Goal: Information Seeking & Learning: Understand process/instructions

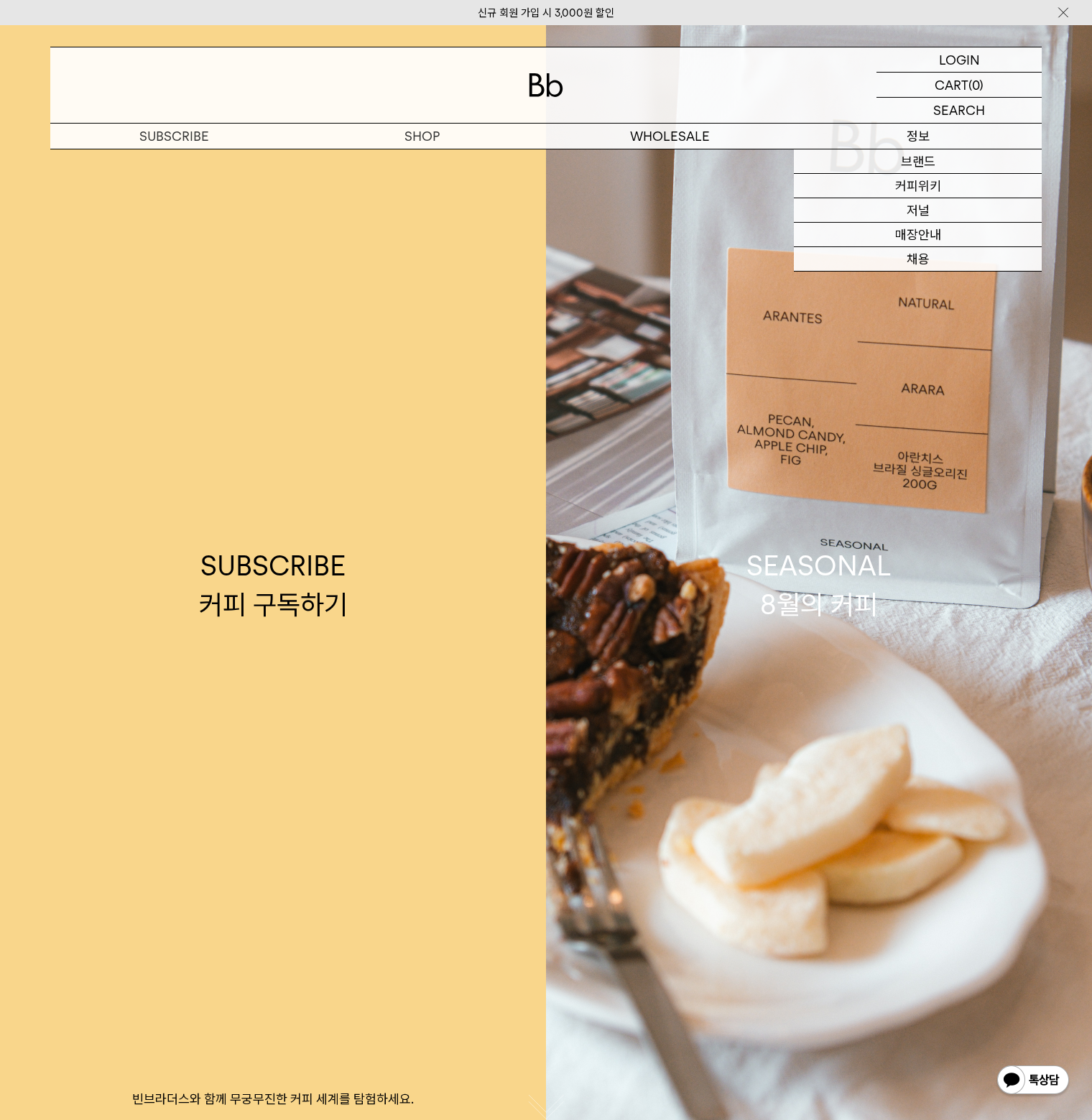
click at [913, 143] on p "정보" at bounding box center [917, 136] width 248 height 26
click at [913, 140] on p "정보" at bounding box center [917, 136] width 248 height 26
click at [913, 136] on p "정보" at bounding box center [917, 136] width 248 height 26
click at [933, 151] on link "브랜드" at bounding box center [917, 161] width 248 height 25
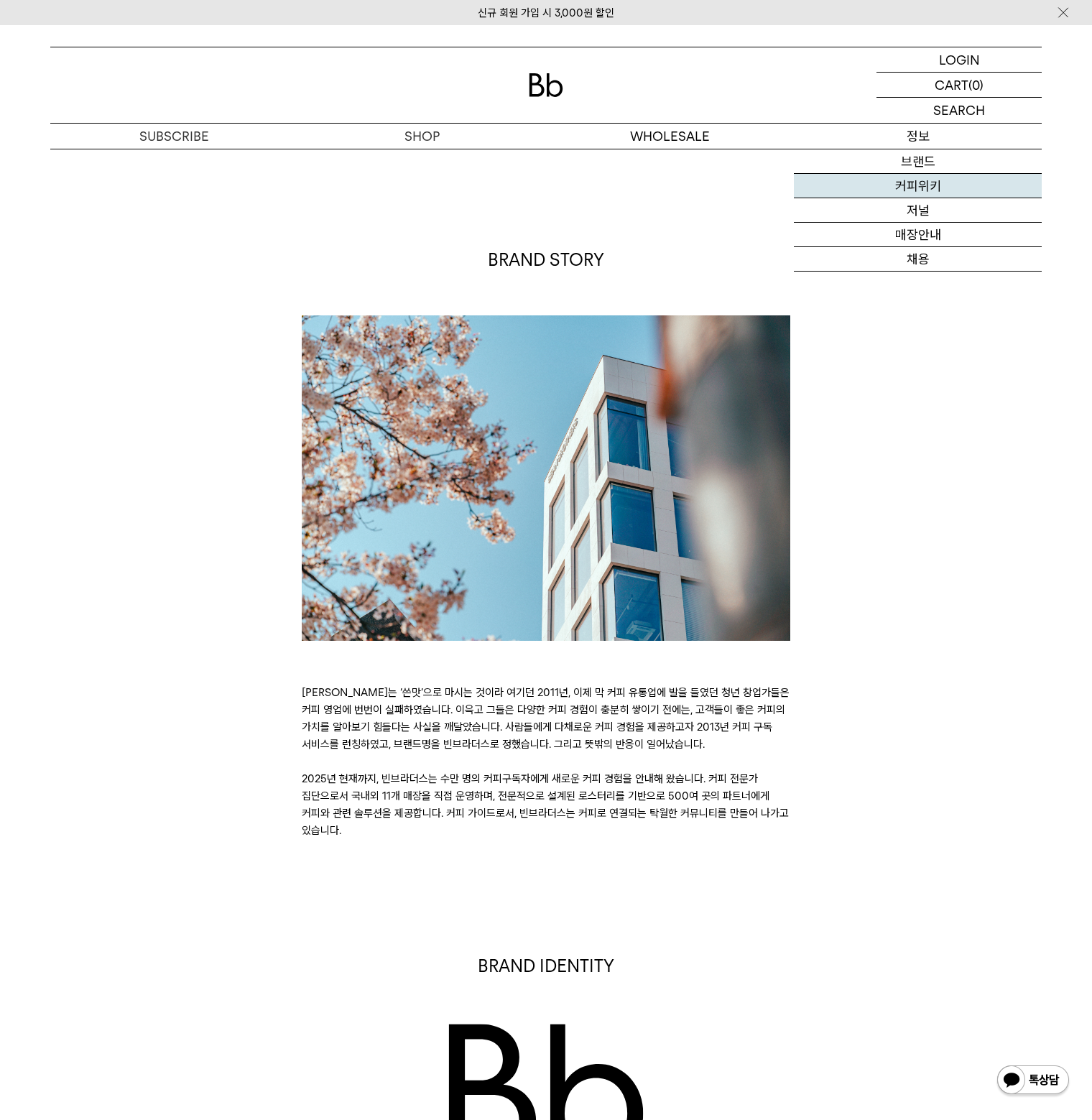
click at [931, 189] on link "커피위키" at bounding box center [917, 186] width 248 height 25
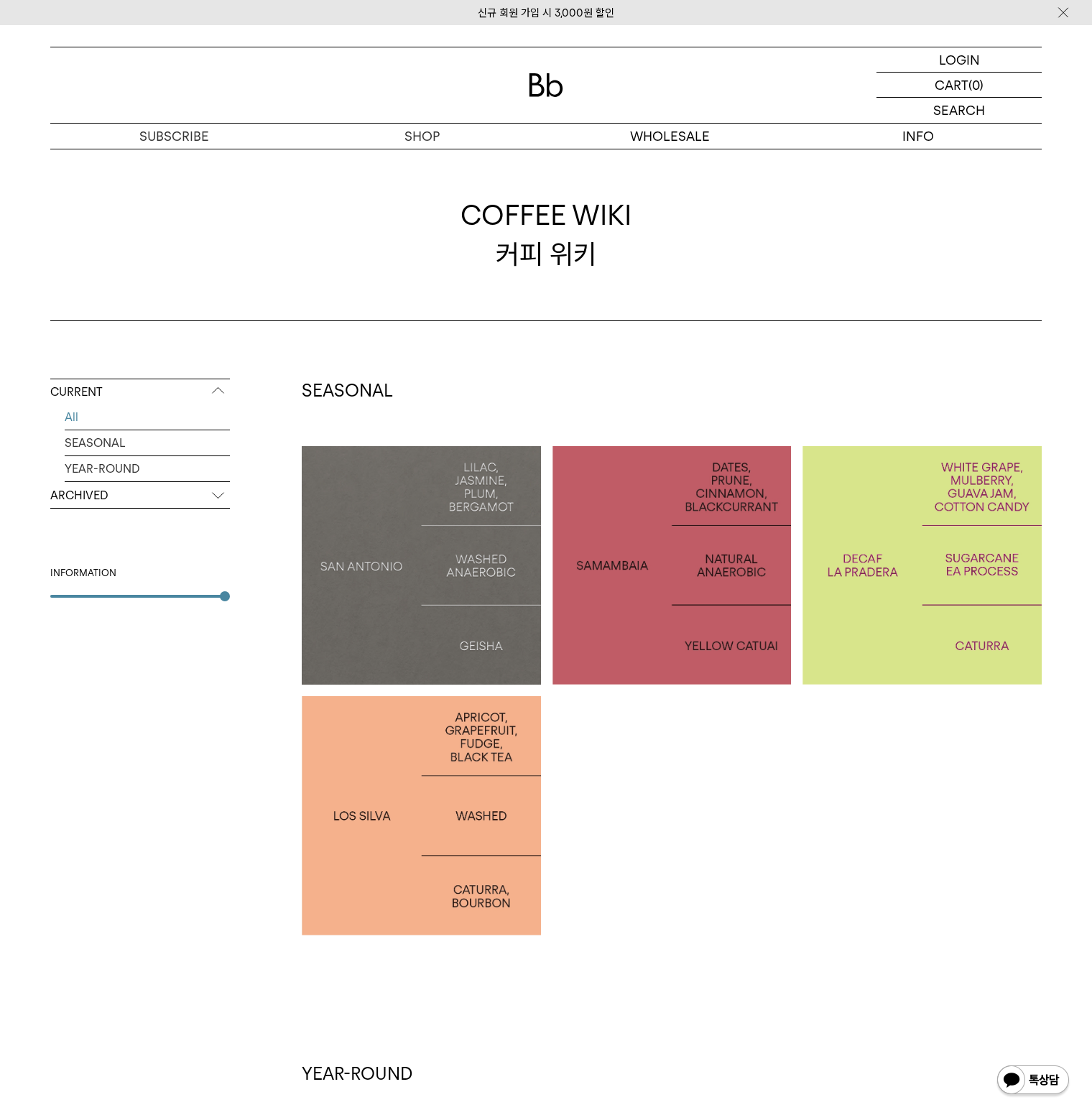
click at [403, 542] on div at bounding box center [421, 566] width 239 height 239
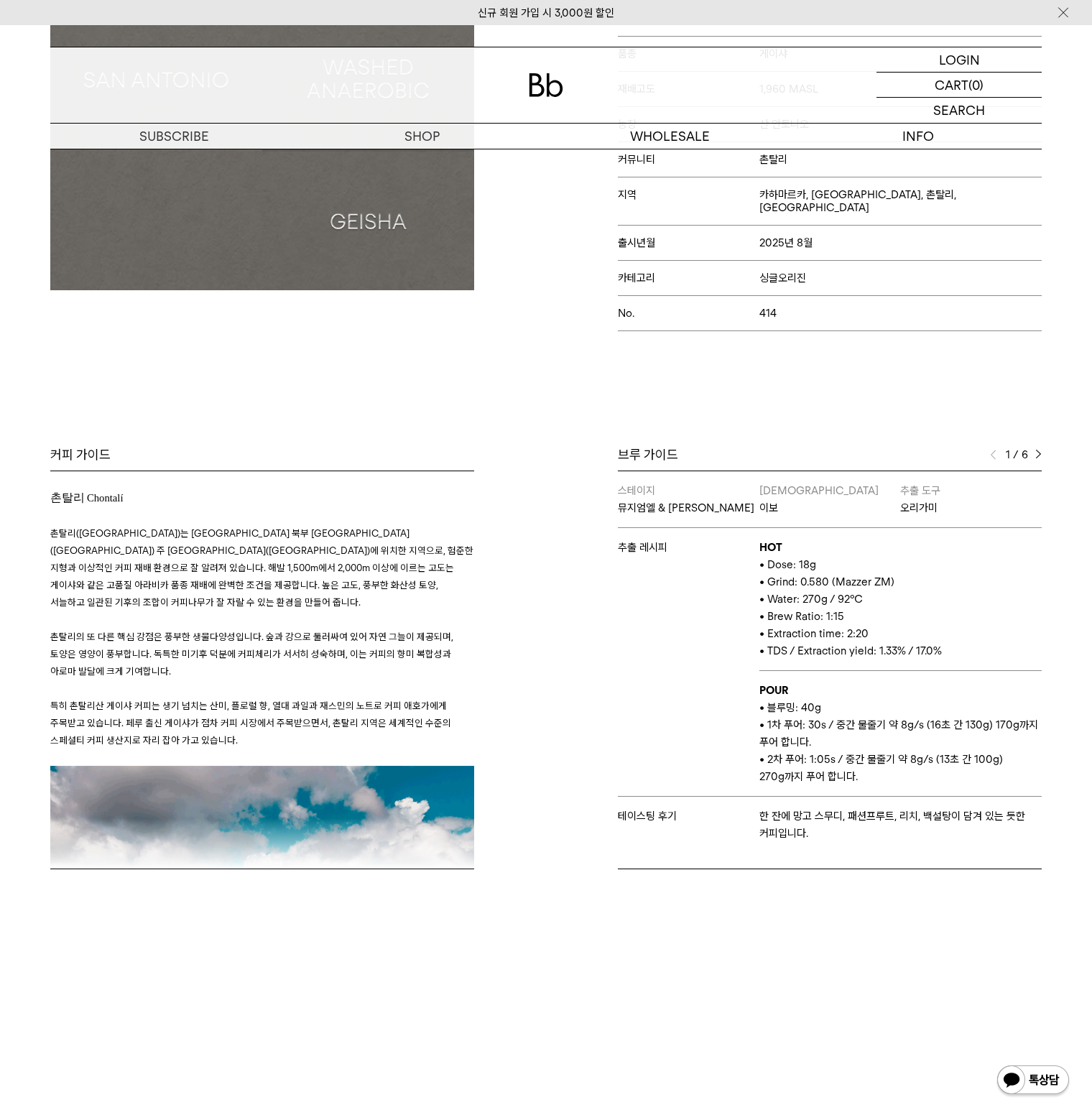
scroll to position [360, 0]
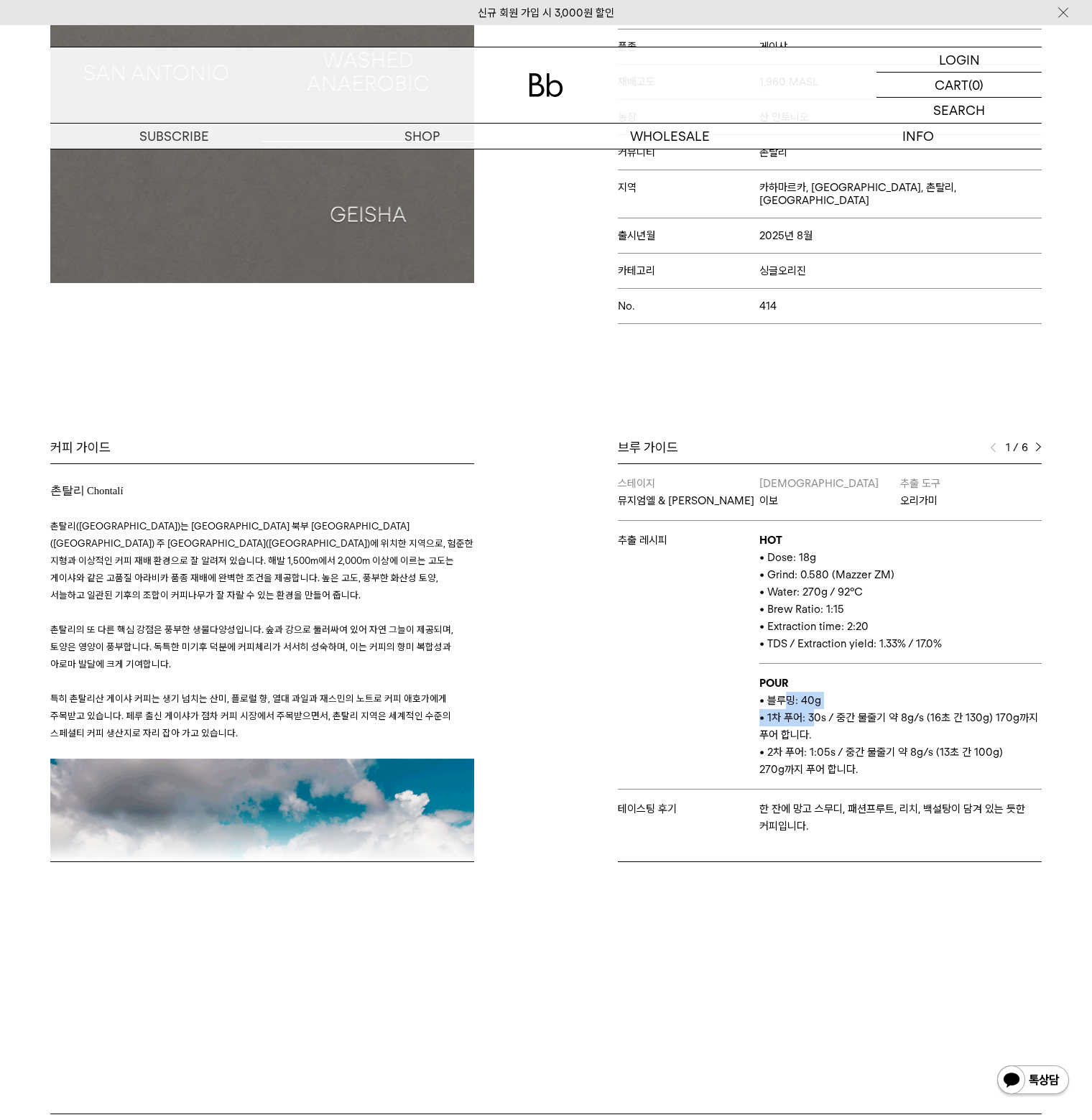
drag, startPoint x: 800, startPoint y: 704, endPoint x: 819, endPoint y: 719, distance: 24.2
click at [818, 717] on td "POUR • 블루밍: 40g • 1차 푸어: 30s / 중간 물줄기 약 8g/s (16초 간 130g) 170g까지 푸어 합니다. • 2차 푸…" at bounding box center [901, 727] width 282 height 126
click at [819, 719] on p "• 1차 푸어: 30s / 중간 물줄기 약 8g/s (16초 간 130g) 170g까지 푸어 합니다." at bounding box center [901, 725] width 282 height 34
drag, startPoint x: 804, startPoint y: 584, endPoint x: 840, endPoint y: 625, distance: 54.6
click at [840, 625] on td "HOT • Dose: 18g • Grind: 0.580 (Mazzer ZM) • Water: 270g / 92°C • Brew Ratio: 1…" at bounding box center [901, 591] width 282 height 143
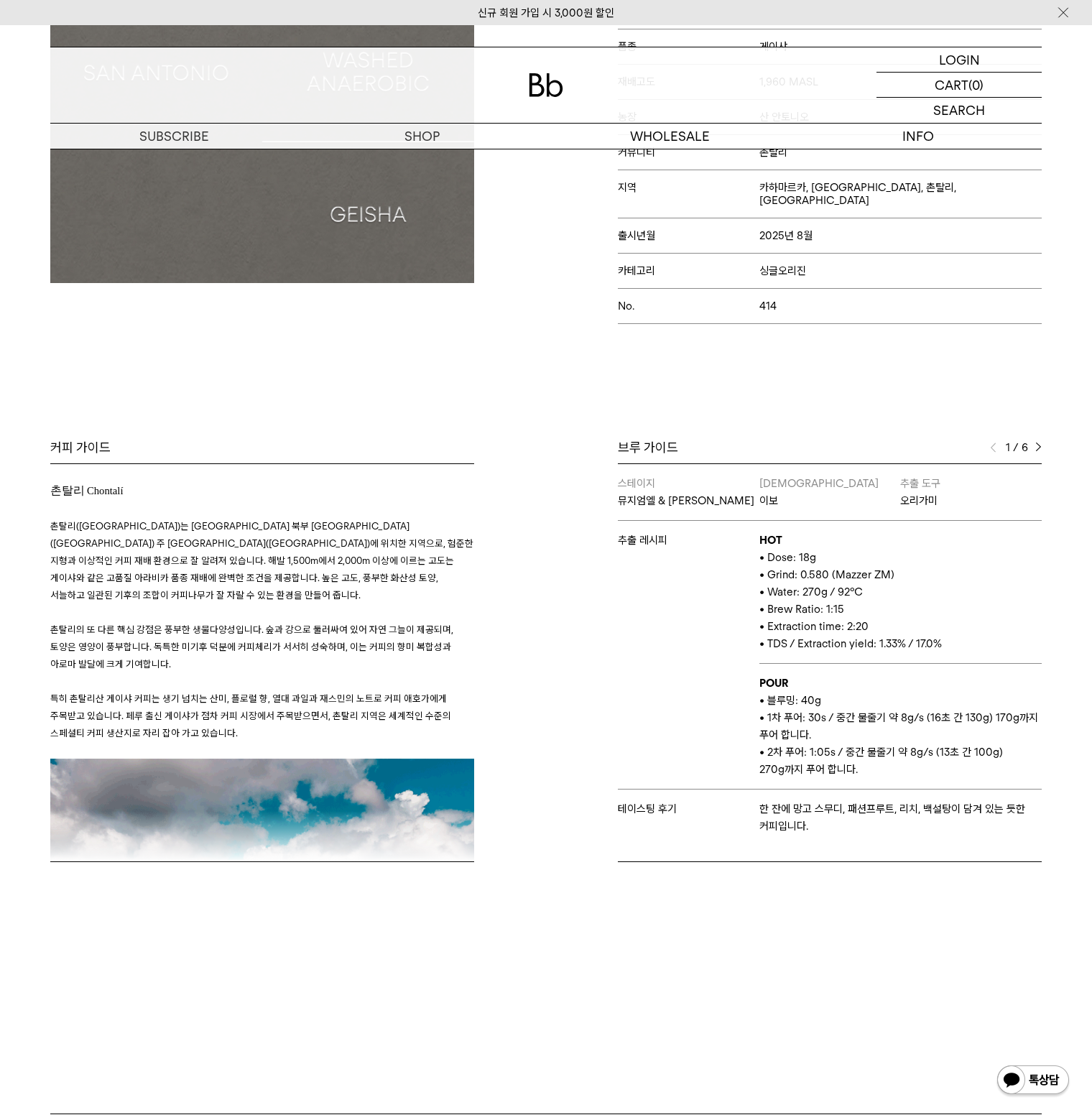
click at [840, 637] on span "• TDS / Extraction yield: 1.33% / 17.0%" at bounding box center [850, 643] width 183 height 13
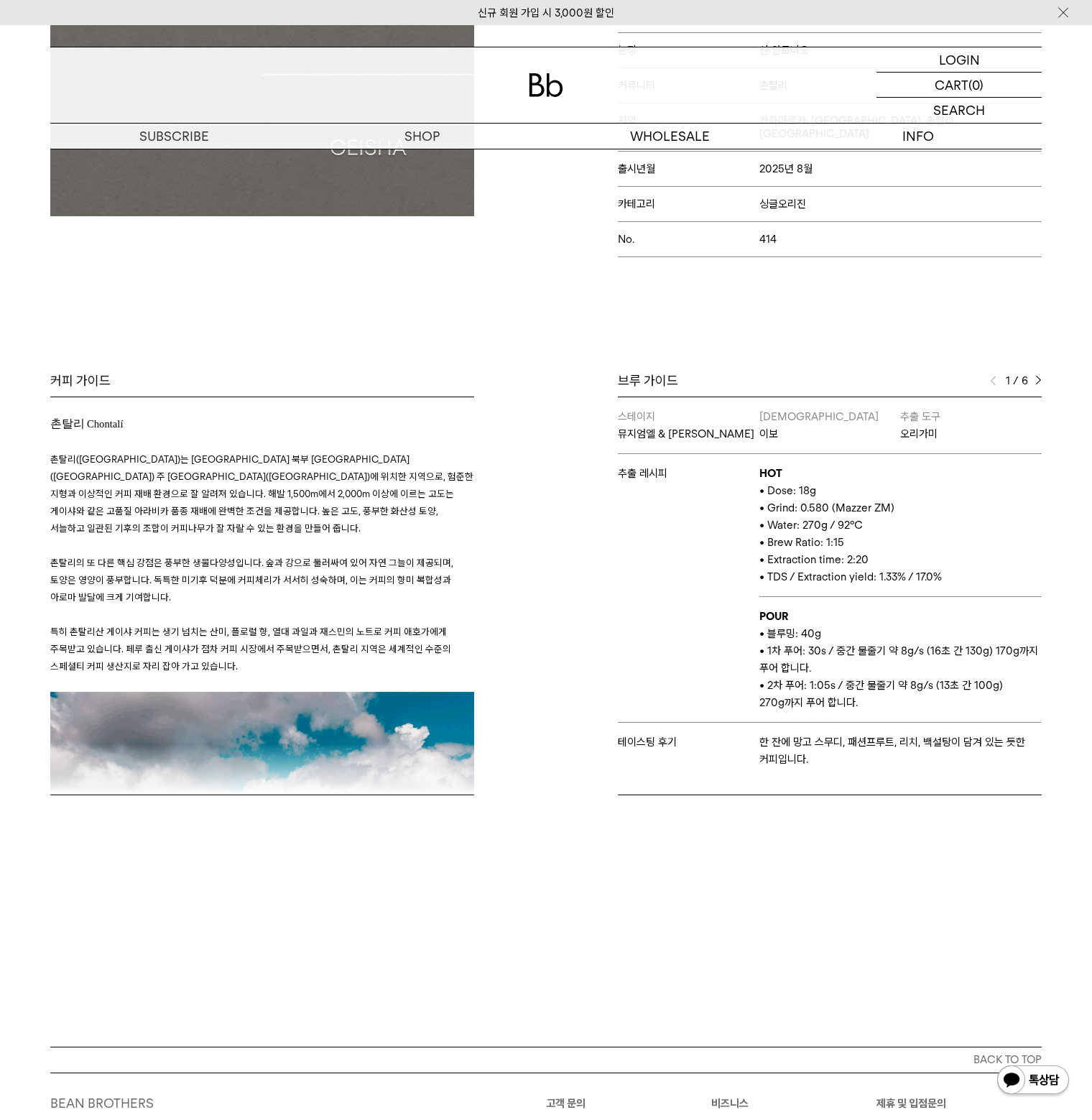
scroll to position [431, 0]
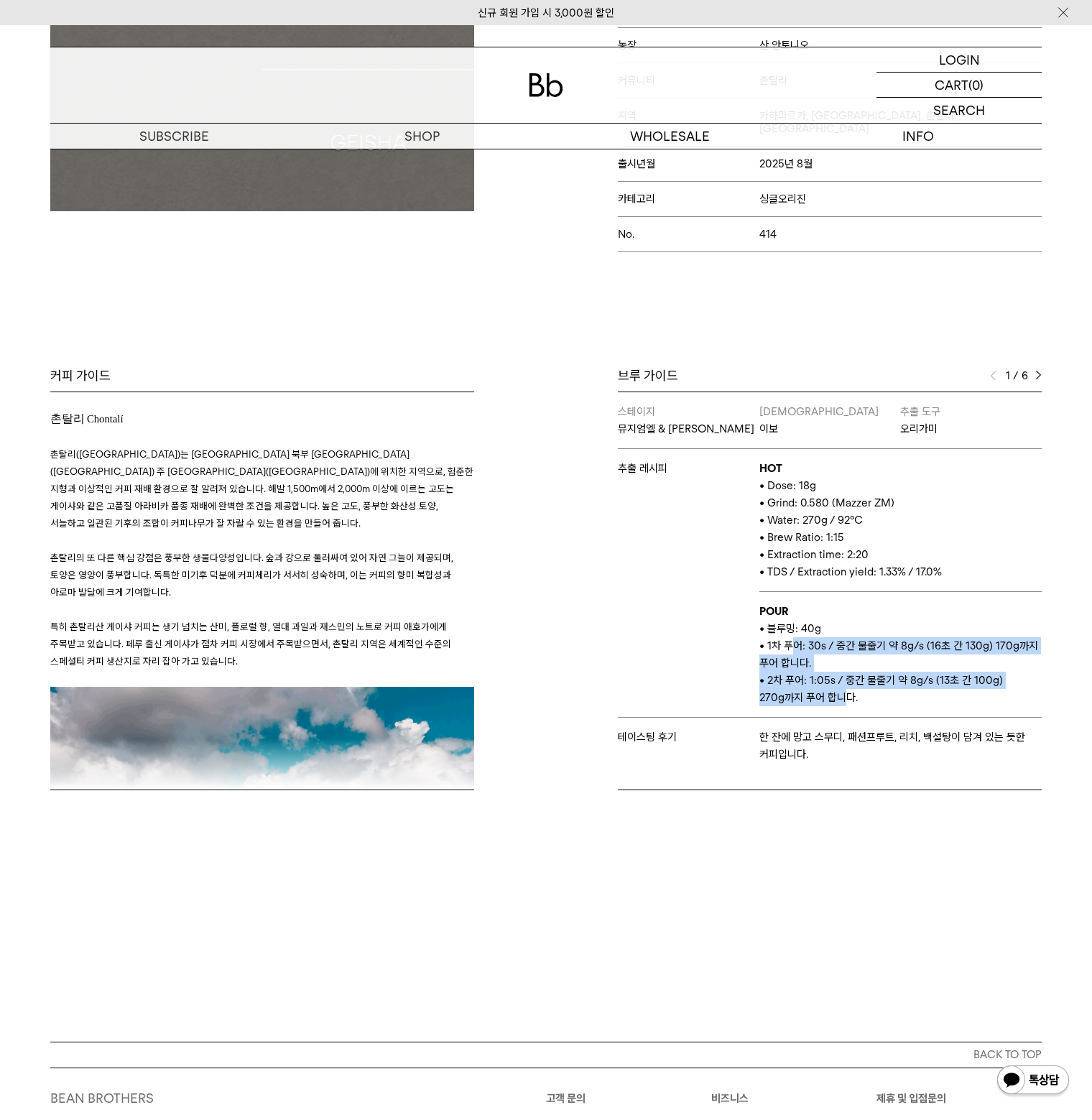
drag, startPoint x: 839, startPoint y: 689, endPoint x: 792, endPoint y: 639, distance: 68.6
click at [792, 639] on td "POUR • 블루밍: 40g • 1차 푸어: 30s / 중간 물줄기 약 8g/s (16초 간 130g) 170g까지 푸어 합니다. • 2차 푸…" at bounding box center [901, 655] width 282 height 126
click at [791, 639] on p "• 1차 푸어: 30s / 중간 물줄기 약 8g/s (16초 간 130g) 170g까지 푸어 합니다." at bounding box center [901, 654] width 282 height 34
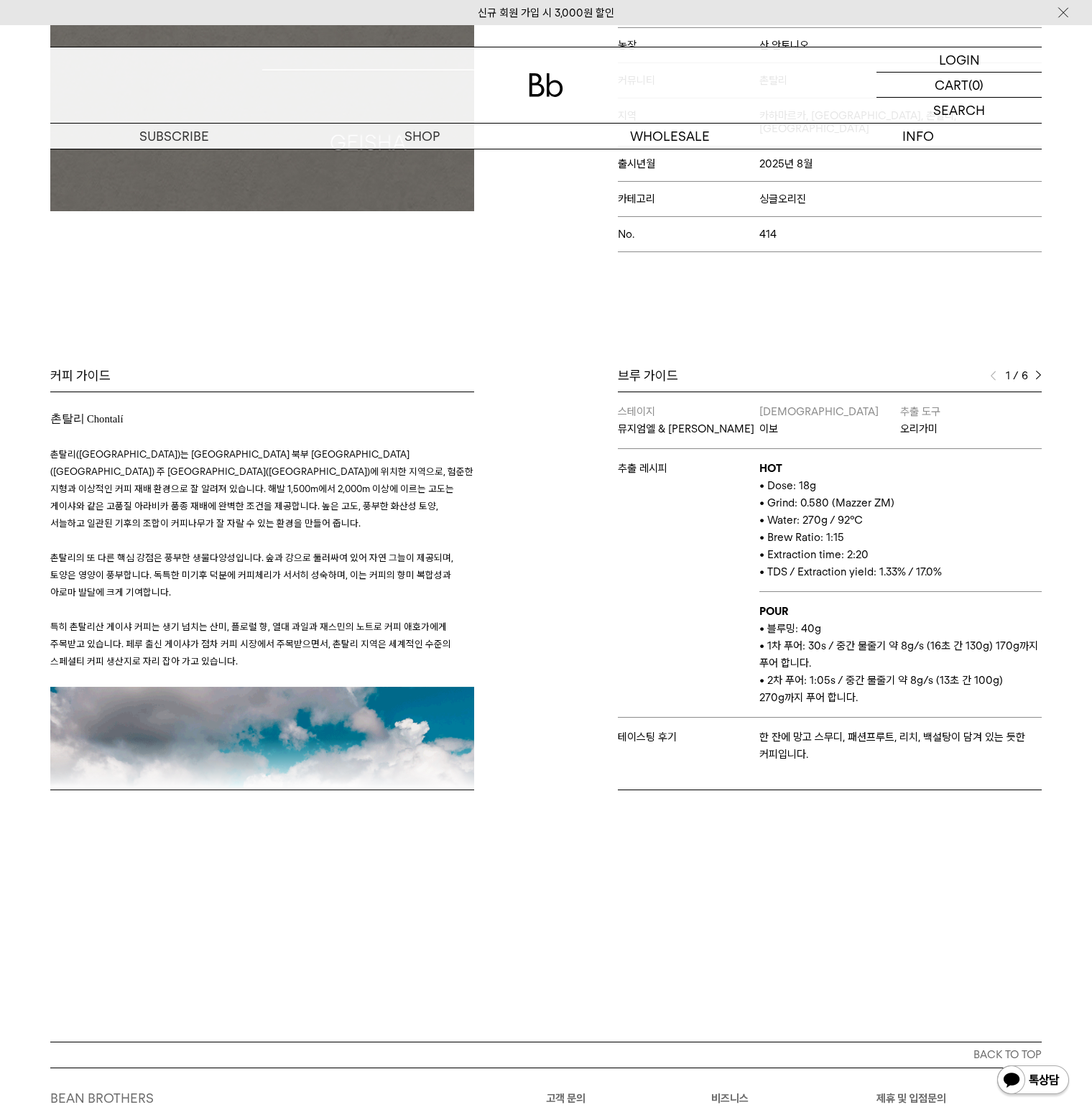
click at [1035, 371] on img at bounding box center [1039, 375] width 6 height 10
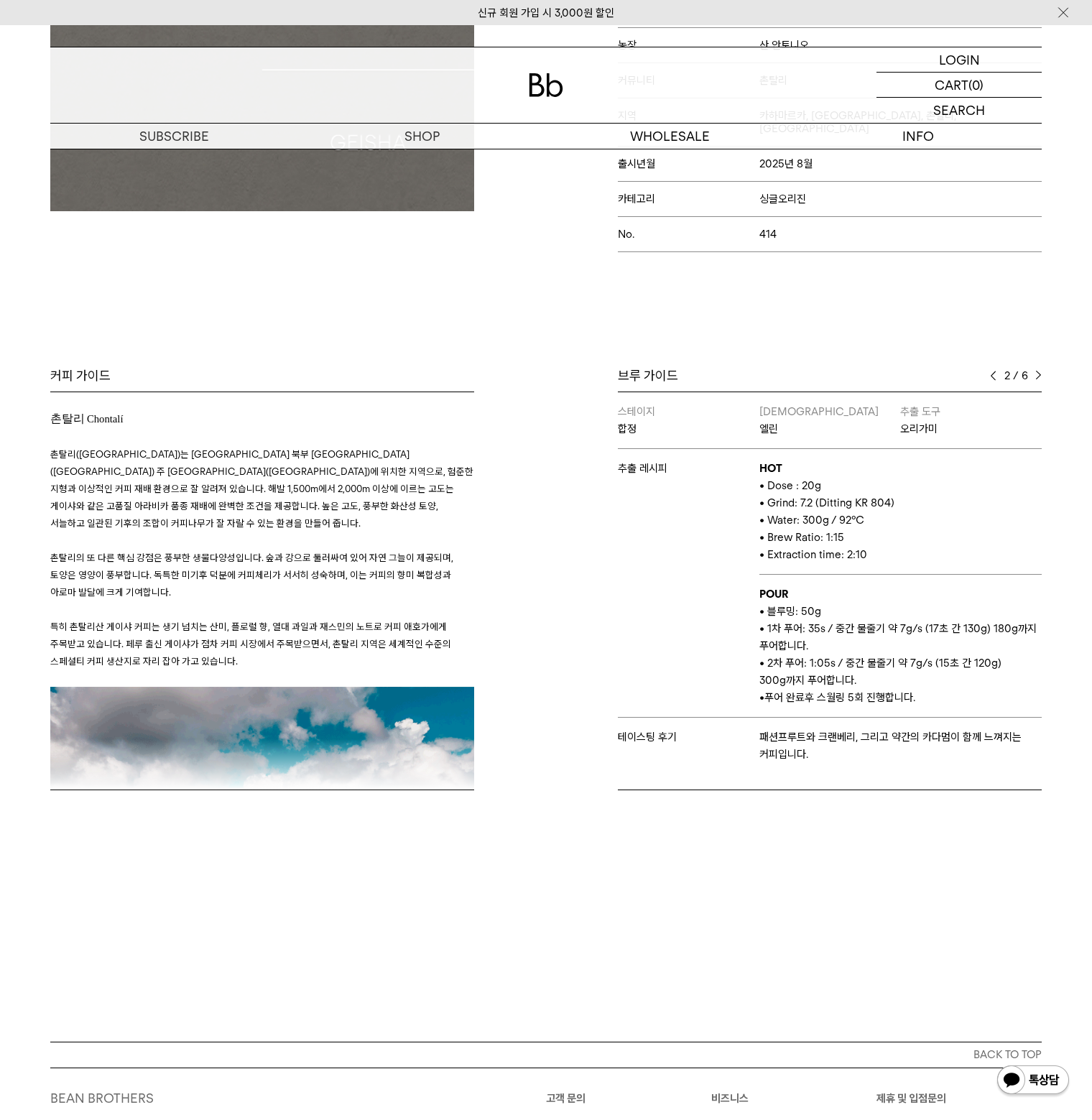
click at [1040, 371] on img at bounding box center [1039, 375] width 6 height 10
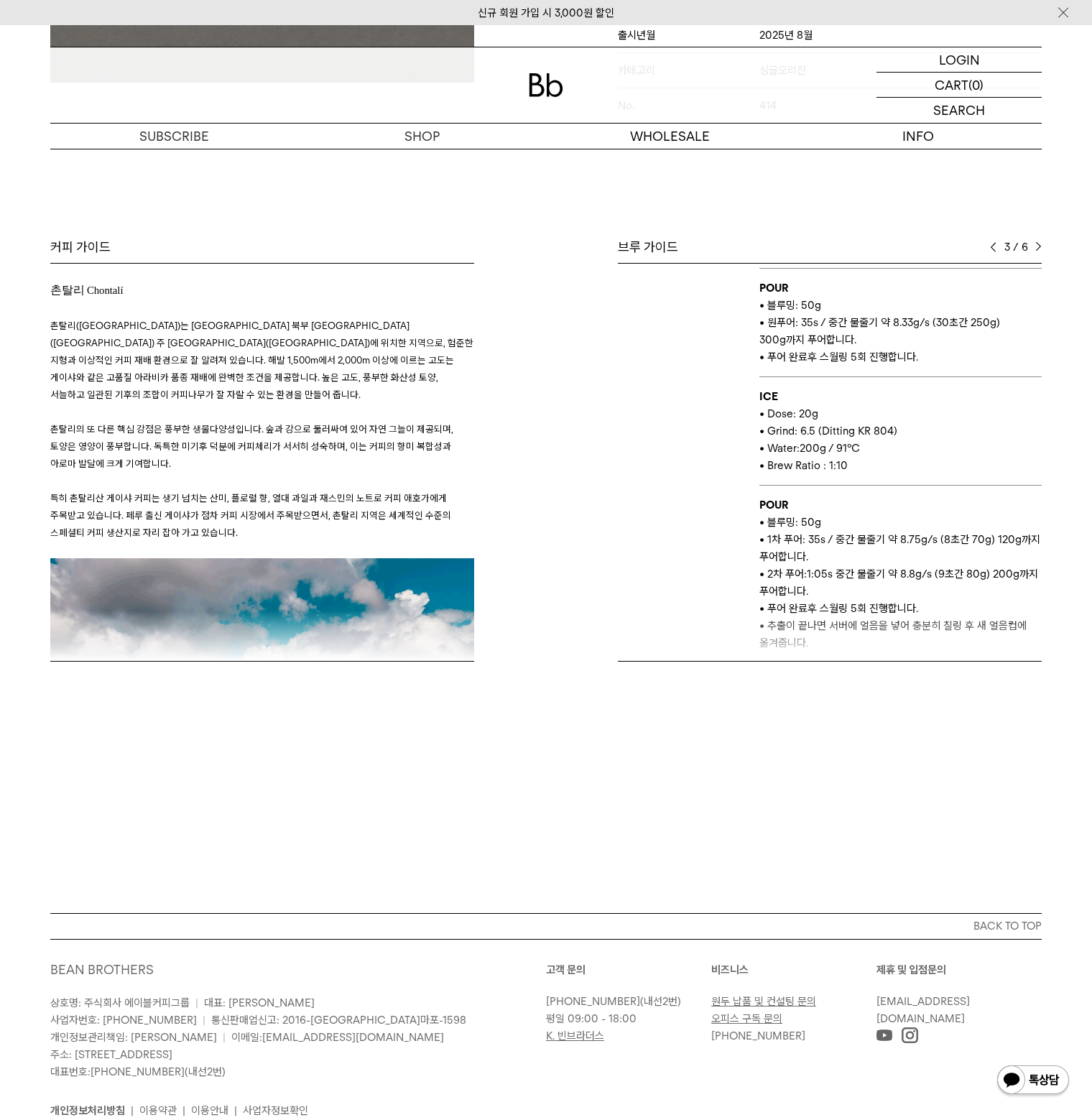
scroll to position [575, 0]
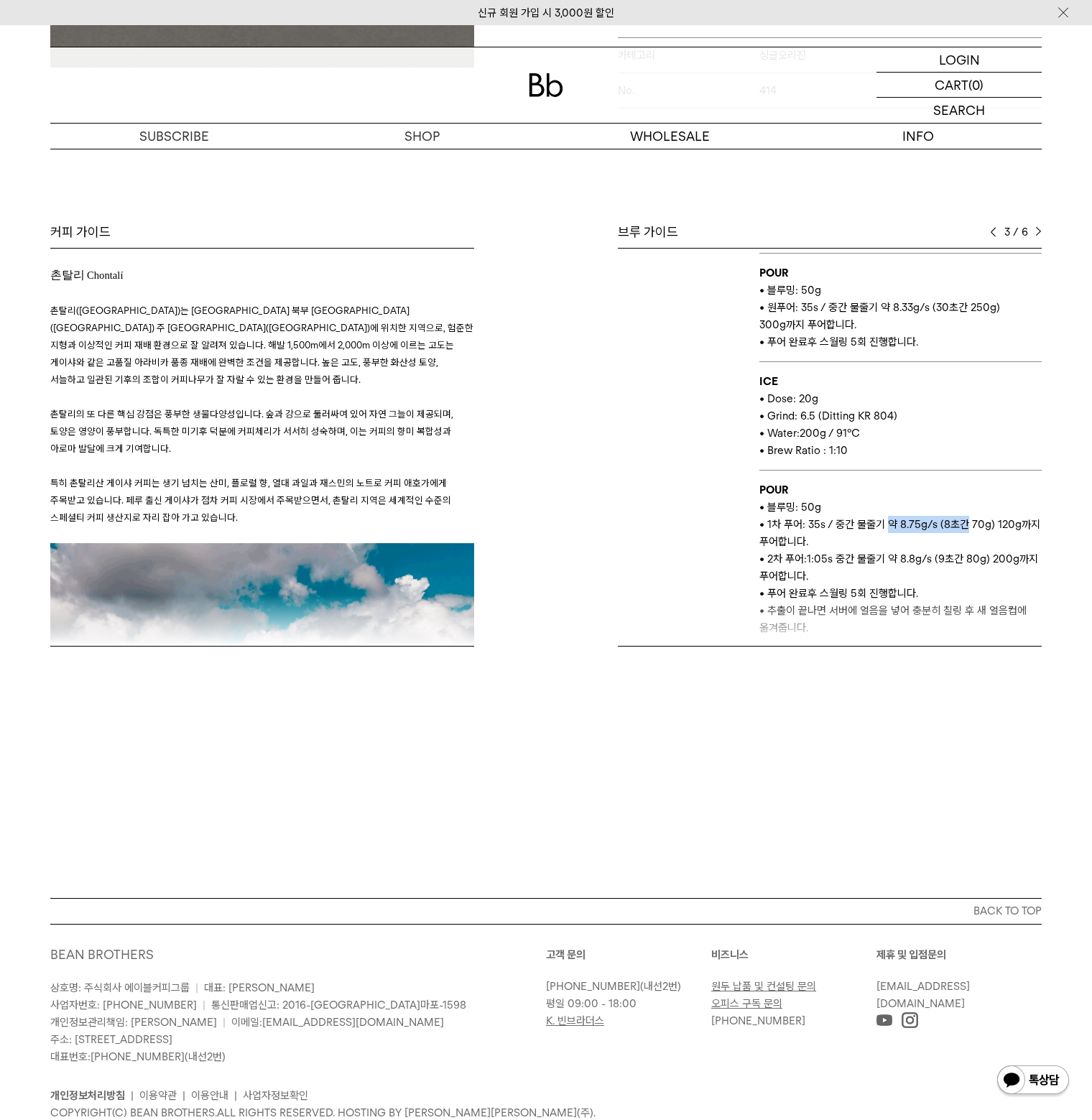
drag, startPoint x: 882, startPoint y: 511, endPoint x: 964, endPoint y: 513, distance: 82.0
click at [960, 516] on p "• 1차 푸어: 35s / 중간 물줄기 약 8.75g/s (8초간 70g) 120g까지 푸어합니다." at bounding box center [901, 532] width 282 height 34
click at [964, 516] on p "• 1차 푸어: 35s / 중간 물줄기 약 8.75g/s (8초간 70g) 120g까지 푸어합니다." at bounding box center [901, 532] width 282 height 34
drag, startPoint x: 983, startPoint y: 513, endPoint x: 911, endPoint y: 513, distance: 72.0
click at [911, 516] on p "• 1차 푸어: 35s / 중간 물줄기 약 8.75g/s (8초간 70g) 120g까지 푸어합니다." at bounding box center [901, 532] width 282 height 34
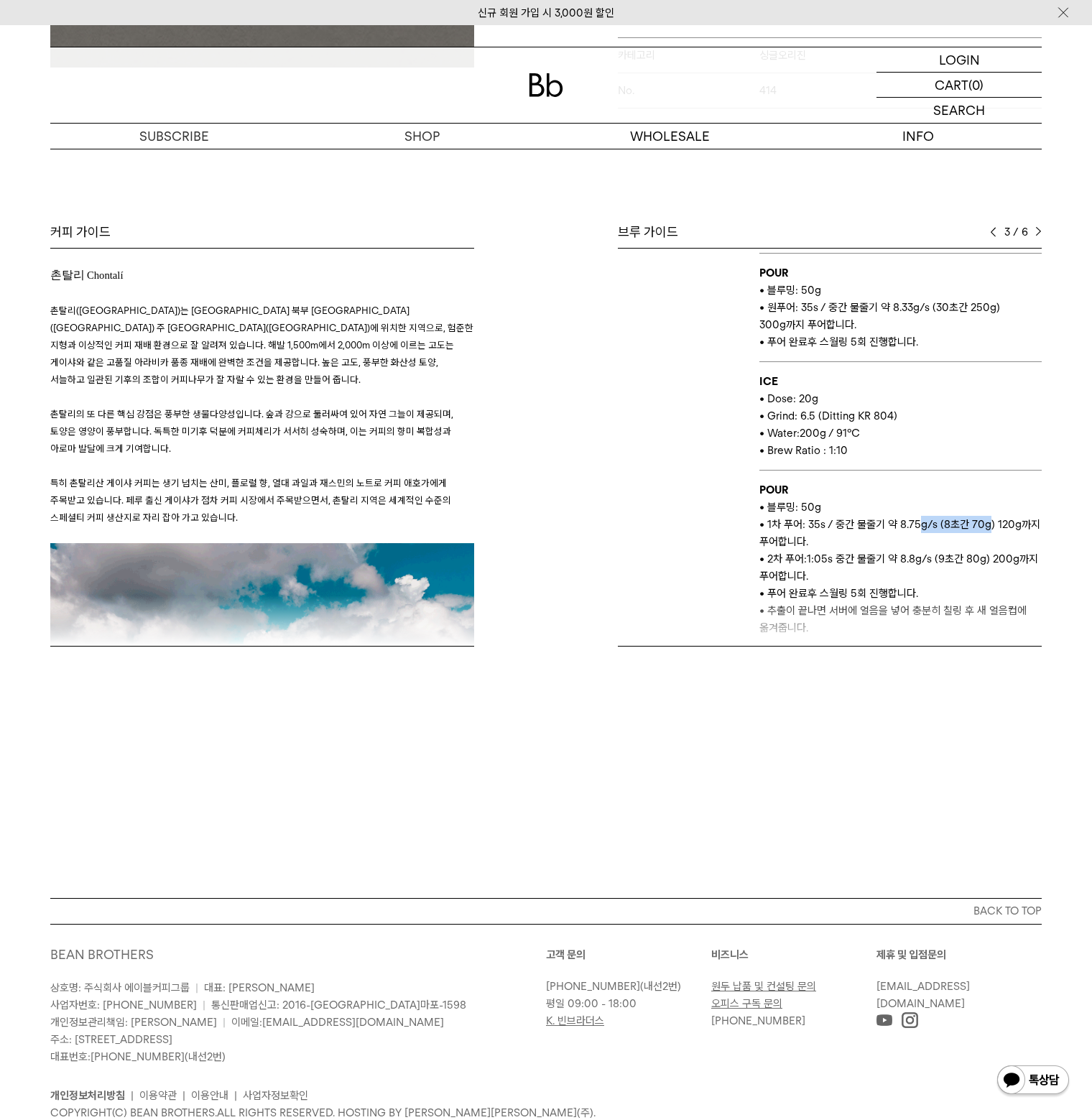
click at [937, 516] on p "• 1차 푸어: 35s / 중간 물줄기 약 8.75g/s (8초간 70g) 120g까지 푸어합니다." at bounding box center [901, 532] width 282 height 34
drag, startPoint x: 807, startPoint y: 510, endPoint x: 951, endPoint y: 512, distance: 144.0
click at [951, 516] on p "• 1차 푸어: 35s / 중간 물줄기 약 8.75g/s (8초간 70g) 120g까지 푸어합니다." at bounding box center [901, 532] width 282 height 34
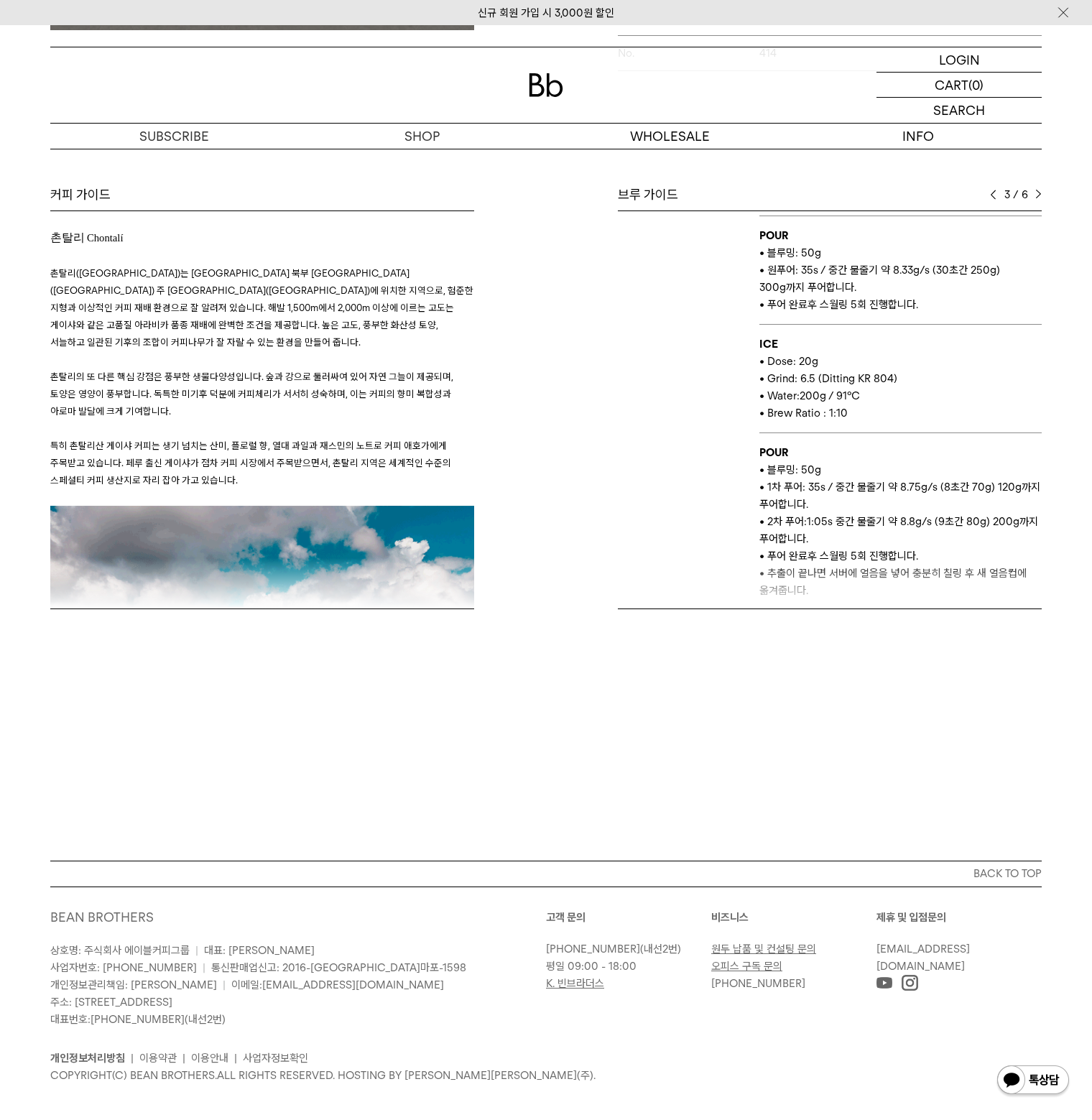
scroll to position [614, 0]
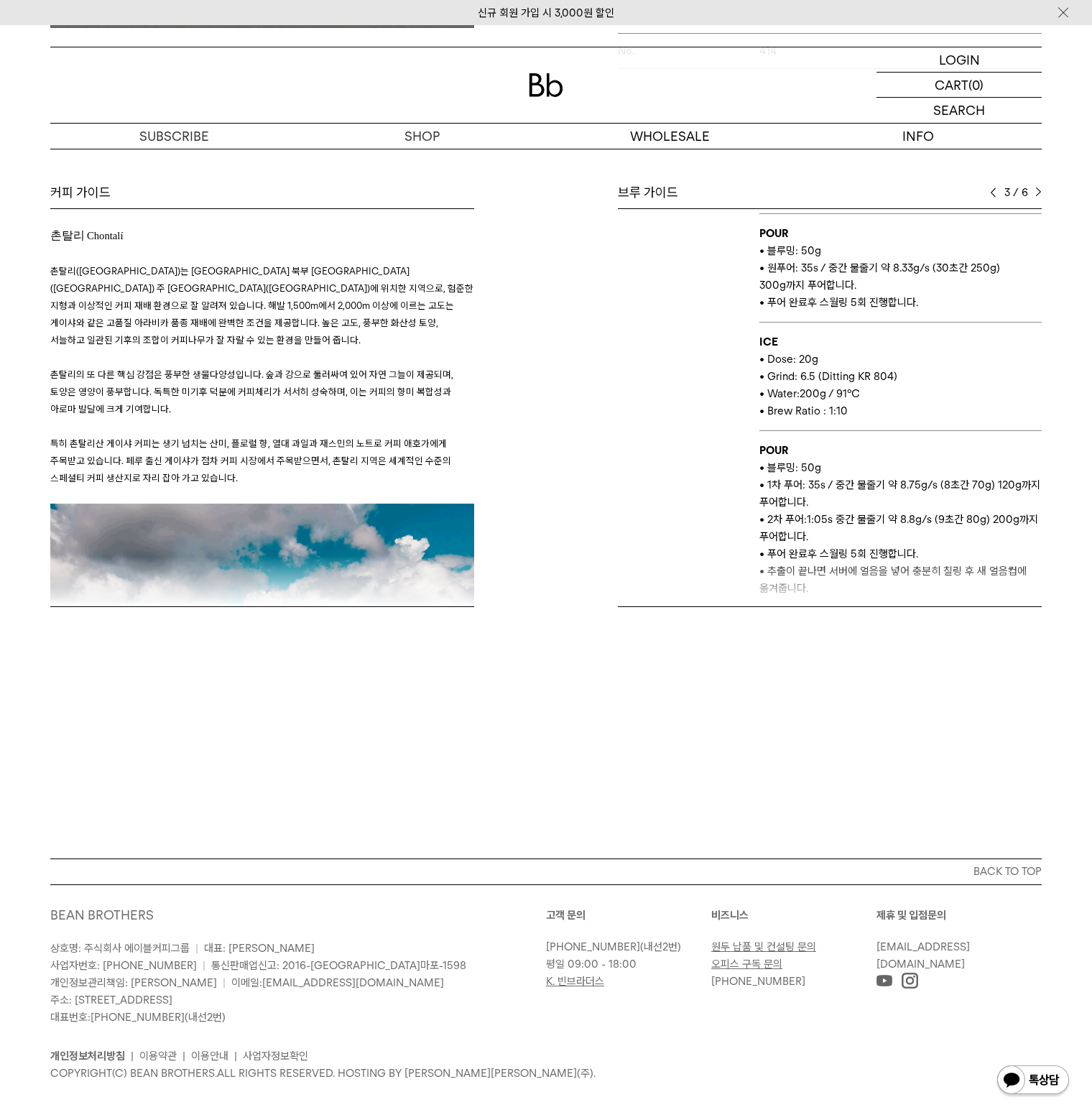
click at [779, 459] on p "• 블루밍: 50g" at bounding box center [901, 468] width 282 height 18
copy p "블루밍"
click at [925, 483] on p "• 1차 푸어: 35s / 중간 물줄기 약 8.75g/s (8초간 70g) 120g까지 푸어합니다." at bounding box center [901, 493] width 282 height 34
drag, startPoint x: 819, startPoint y: 450, endPoint x: 811, endPoint y: 457, distance: 10.6
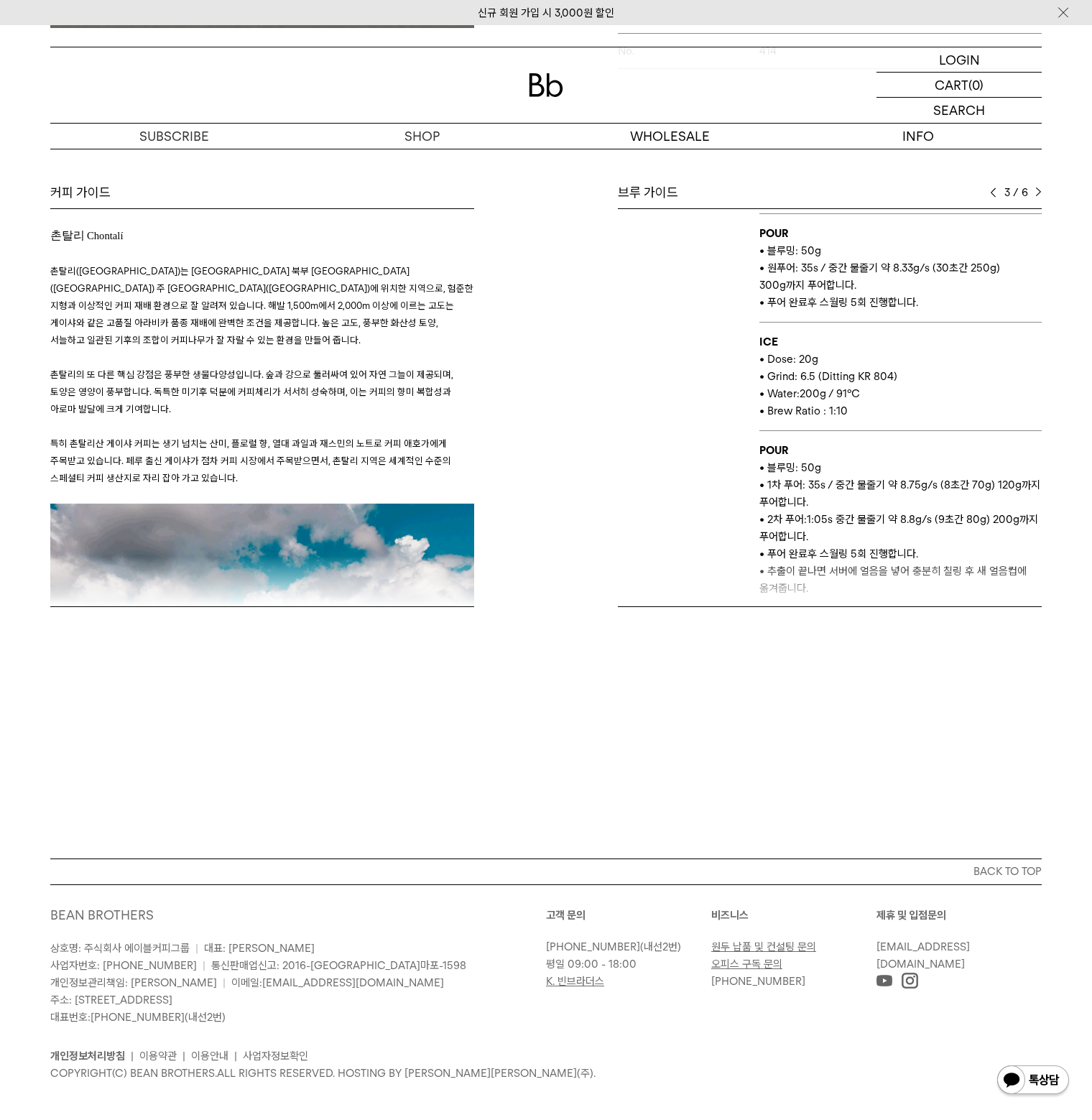
click at [799, 459] on p "• 블루밍: 50g" at bounding box center [901, 468] width 282 height 18
click at [822, 459] on p "• 블루밍: 50g" at bounding box center [901, 468] width 282 height 18
click at [836, 459] on p "• 블루밍: 50g" at bounding box center [901, 468] width 282 height 18
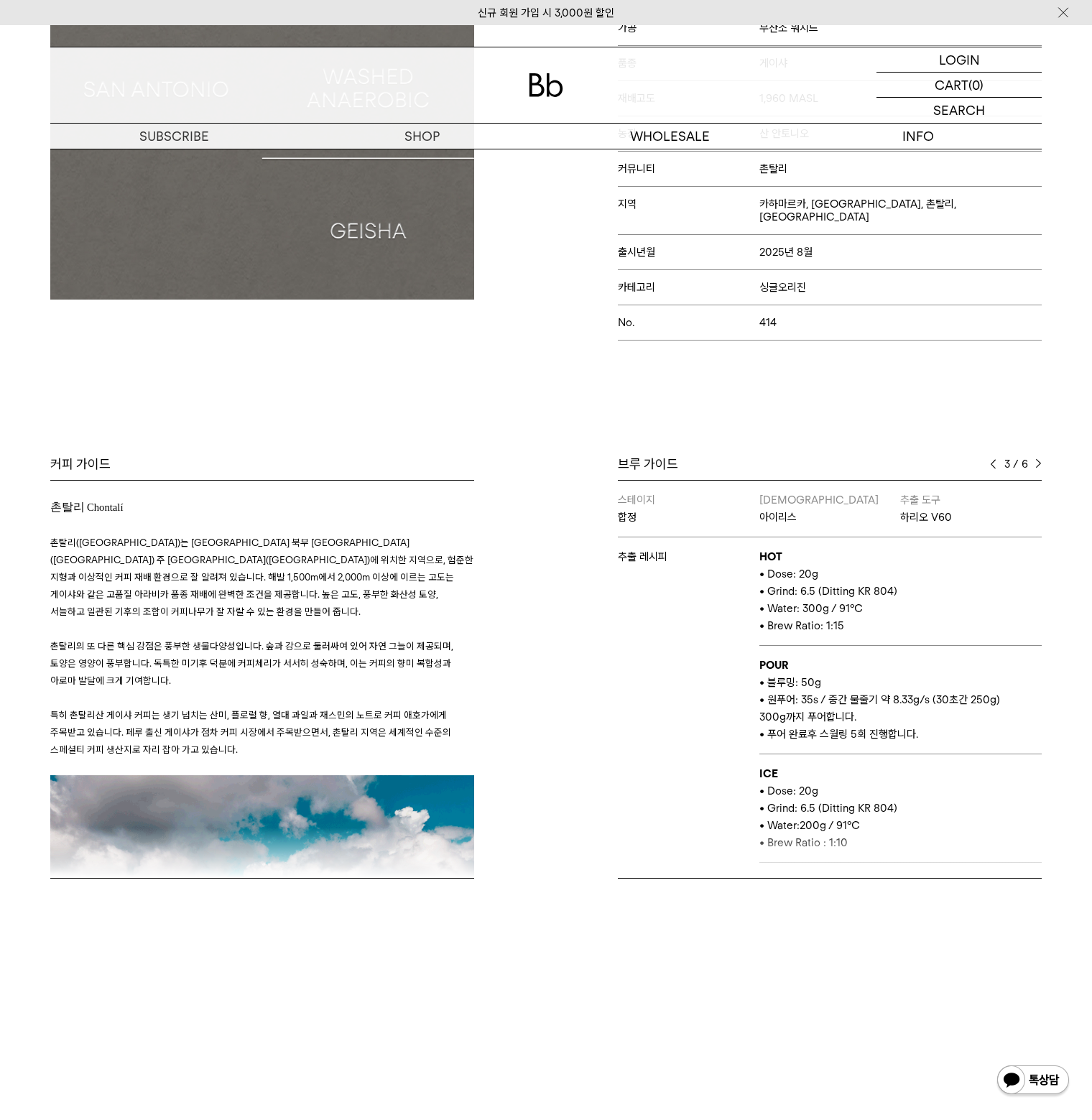
scroll to position [327, 0]
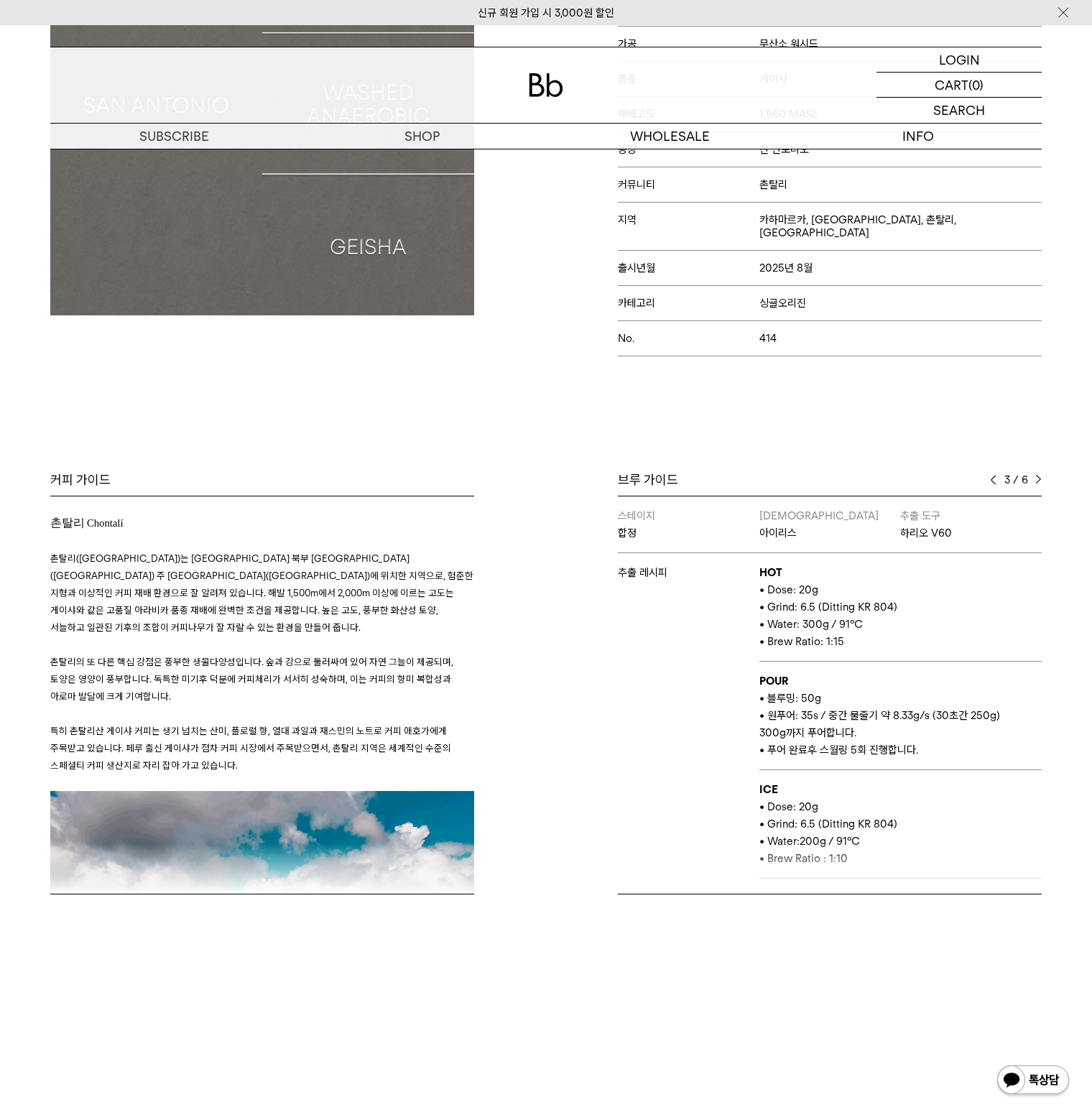
click at [1043, 471] on div "브루 가이드 3 / 6 스테이지 뮤지엄엘 & 엘리웨이 바리스타 이보 추출 도구 오리가미 추출 레시피 HOT • Dose: 18g • Grind…" at bounding box center [797, 682] width 503 height 423
click at [1036, 475] on img at bounding box center [1039, 480] width 6 height 10
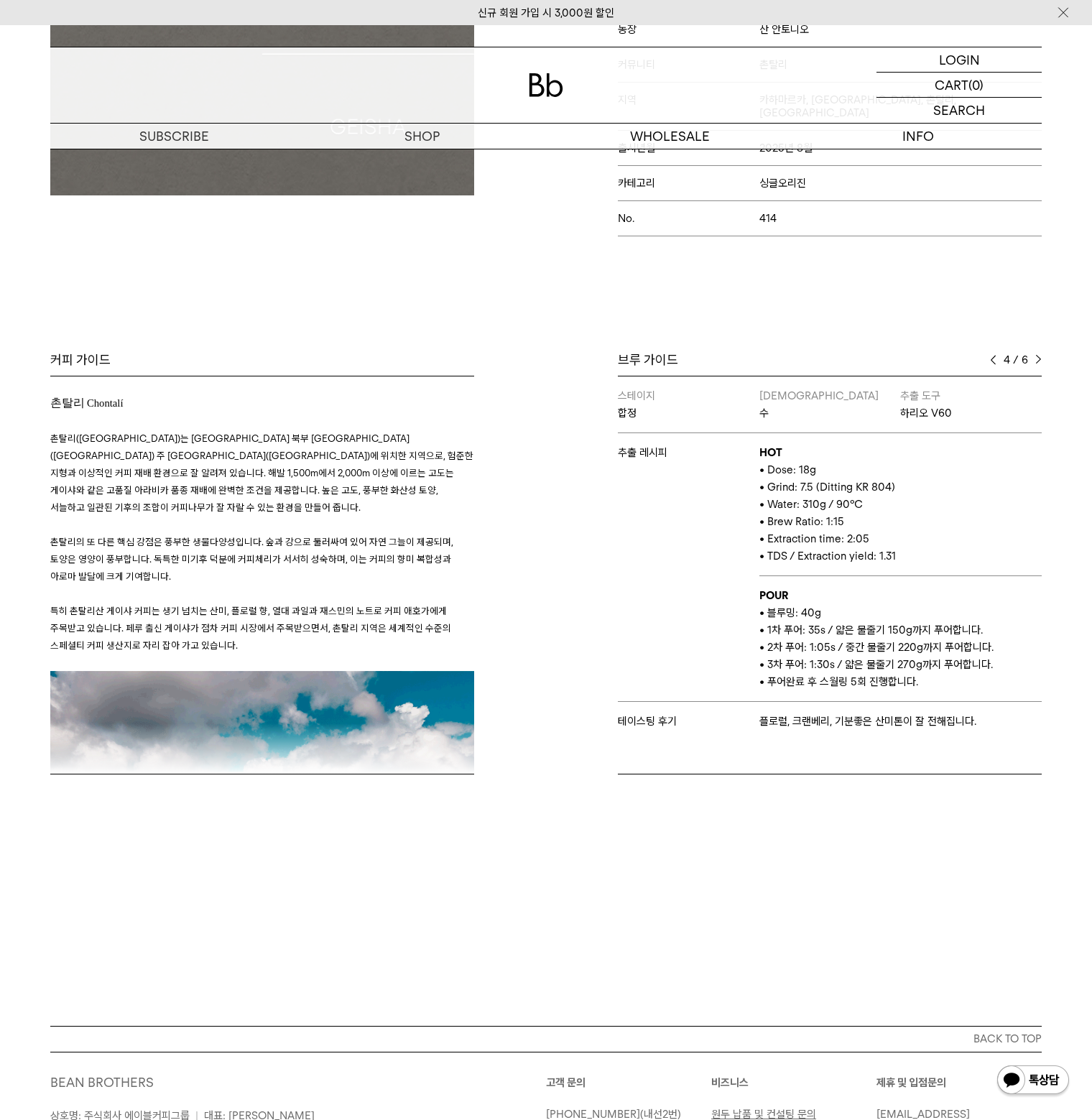
scroll to position [470, 0]
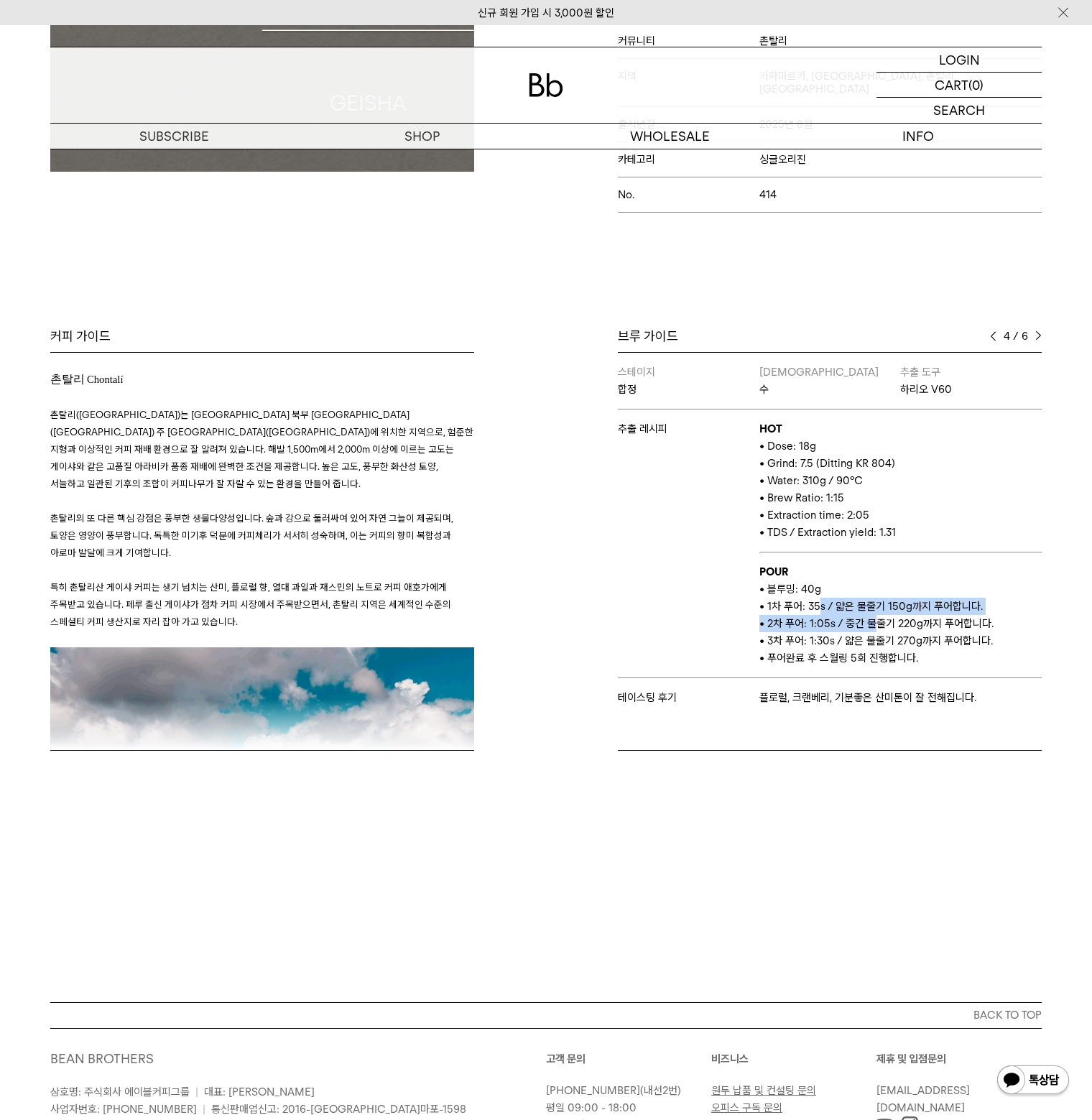
drag, startPoint x: 814, startPoint y: 589, endPoint x: 875, endPoint y: 606, distance: 63.3
click at [874, 606] on td "POUR • 블루밍: 40g • 1차 푸어: 35s / 얇은 물줄기 150g까지 푸어합니다. • 2차 푸어: 1:05s / 중간 물줄기 220…" at bounding box center [901, 615] width 282 height 126
click at [875, 617] on span "• 2차 푸어: 1:05s / 중간 물줄기 220g까지 푸어합니다." at bounding box center [877, 623] width 234 height 13
drag, startPoint x: 817, startPoint y: 568, endPoint x: 829, endPoint y: 571, distance: 12.4
click at [822, 580] on p "• 블루밍: 40g" at bounding box center [901, 589] width 282 height 18
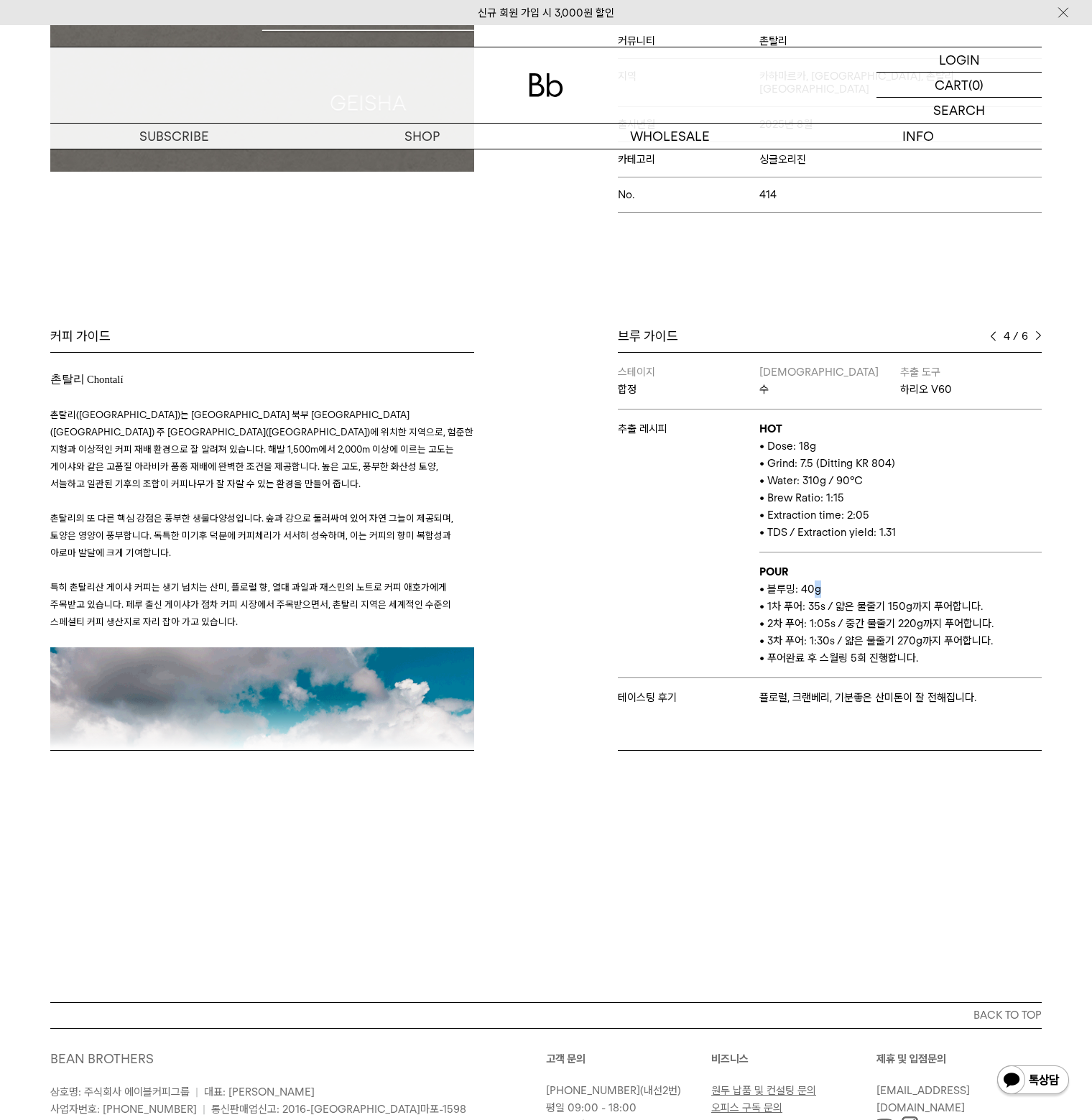
click at [833, 580] on p "• 블루밍: 40g" at bounding box center [901, 589] width 282 height 18
click at [839, 580] on p "• 블루밍: 40g" at bounding box center [901, 589] width 282 height 18
drag, startPoint x: 857, startPoint y: 576, endPoint x: 795, endPoint y: 572, distance: 62.1
click at [795, 580] on p "• 블루밍: 40g" at bounding box center [901, 589] width 282 height 18
click at [831, 580] on p "• 블루밍: 40g" at bounding box center [901, 589] width 282 height 18
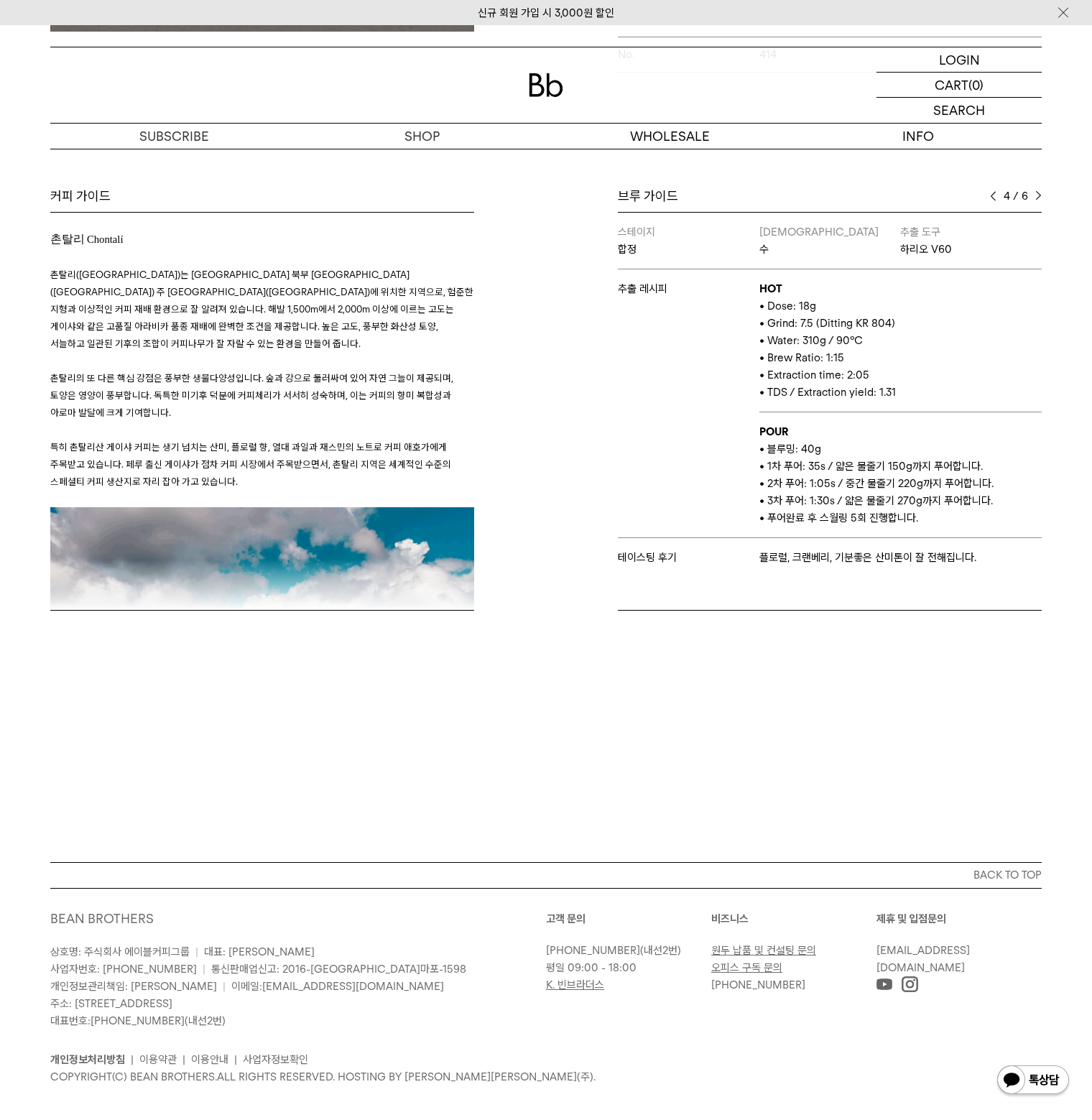
scroll to position [614, 0]
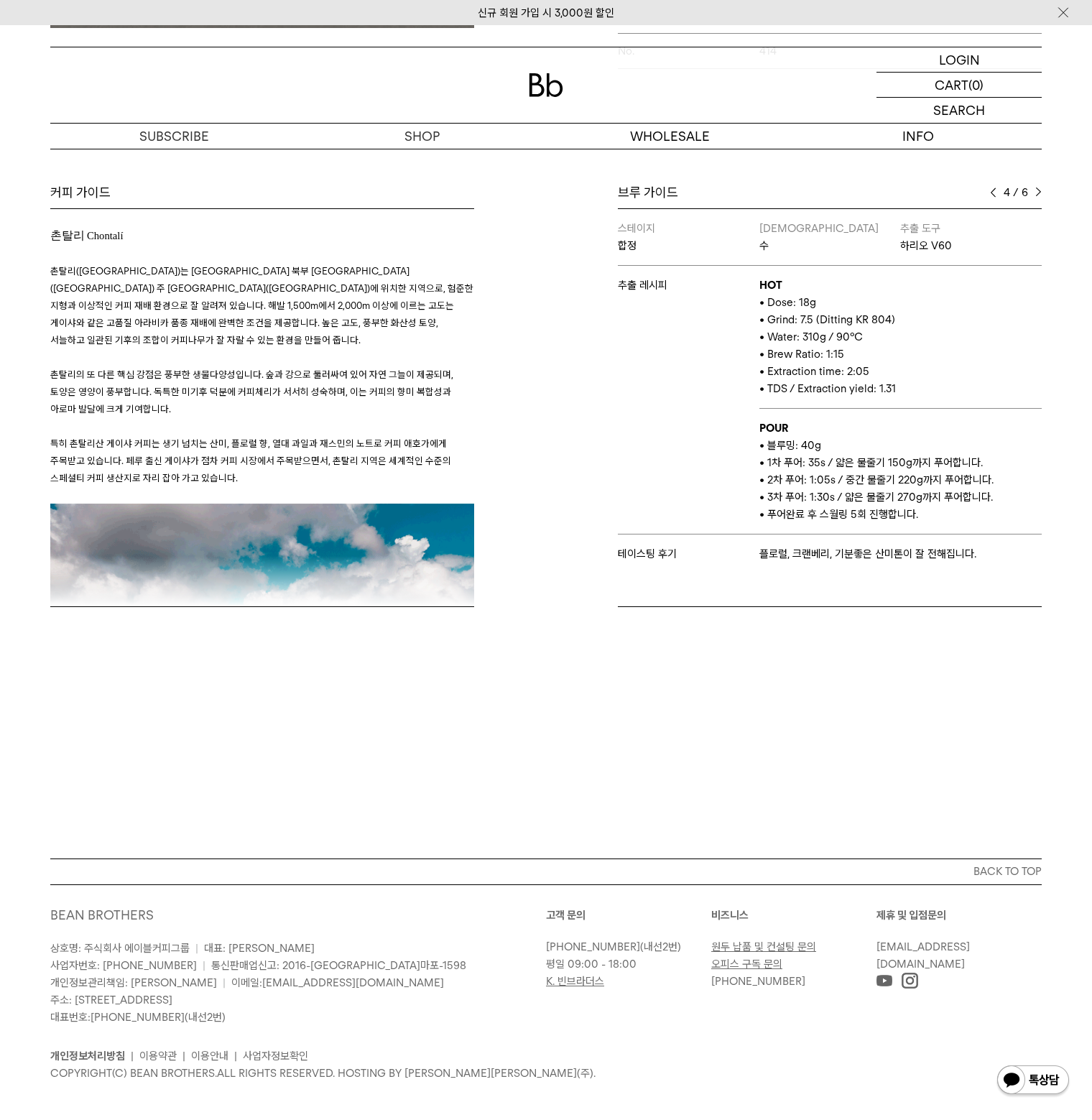
click at [1043, 184] on div "브루 가이드 4 / 6 스테이지 뮤지엄엘 & 엘리웨이 바리스타 이보 추출 도구 오리가미 추출 레시피 HOT • Dose: 18g • Grind…" at bounding box center [797, 395] width 503 height 423
click at [1035, 187] on img at bounding box center [1039, 192] width 6 height 10
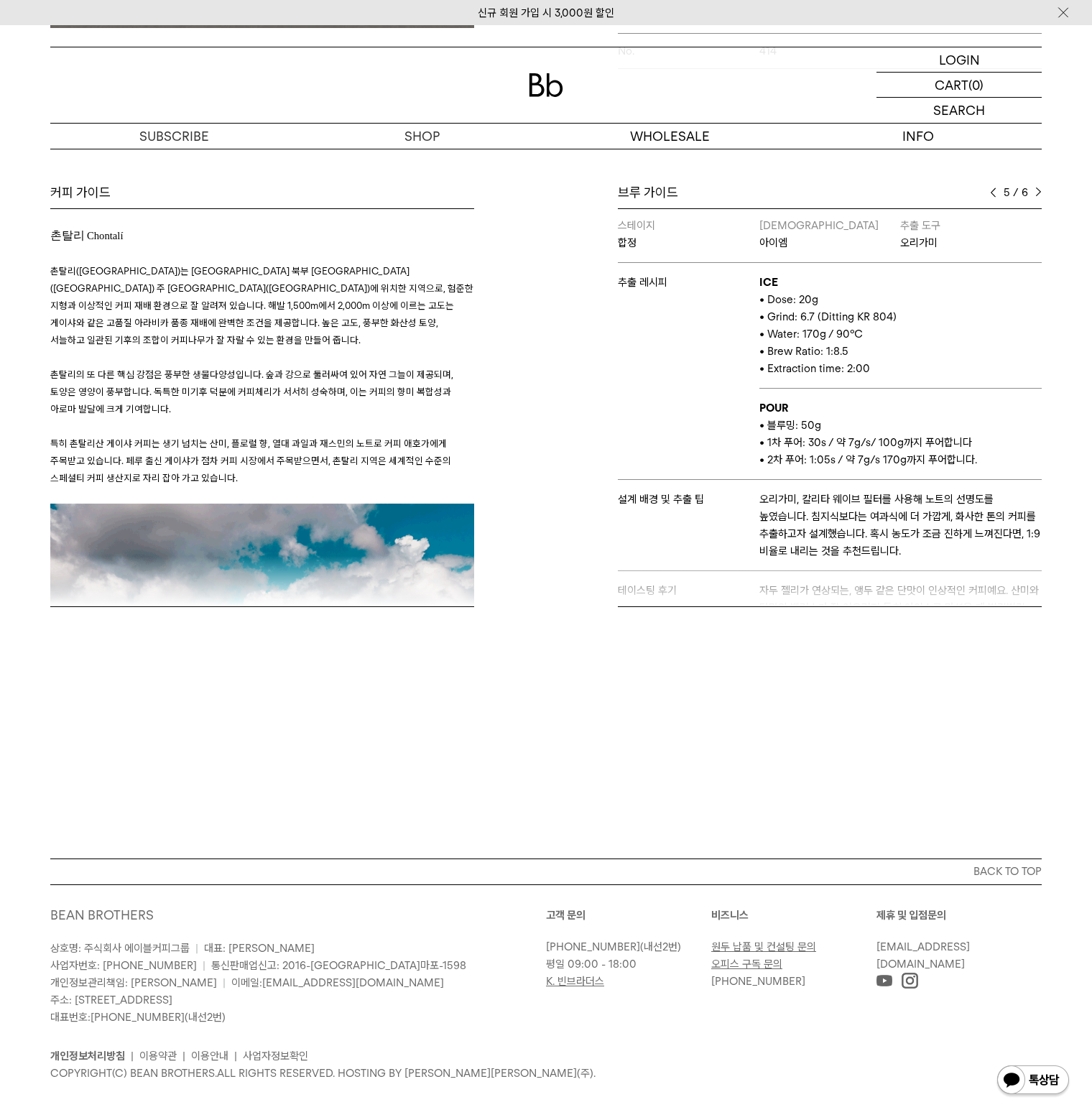
scroll to position [0, 0]
drag, startPoint x: 795, startPoint y: 287, endPoint x: 815, endPoint y: 294, distance: 21.2
click at [811, 296] on span "• Dose: 20g" at bounding box center [789, 302] width 59 height 13
click at [815, 296] on span "• Dose: 20g" at bounding box center [789, 302] width 59 height 13
drag, startPoint x: 799, startPoint y: 303, endPoint x: 888, endPoint y: 312, distance: 89.5
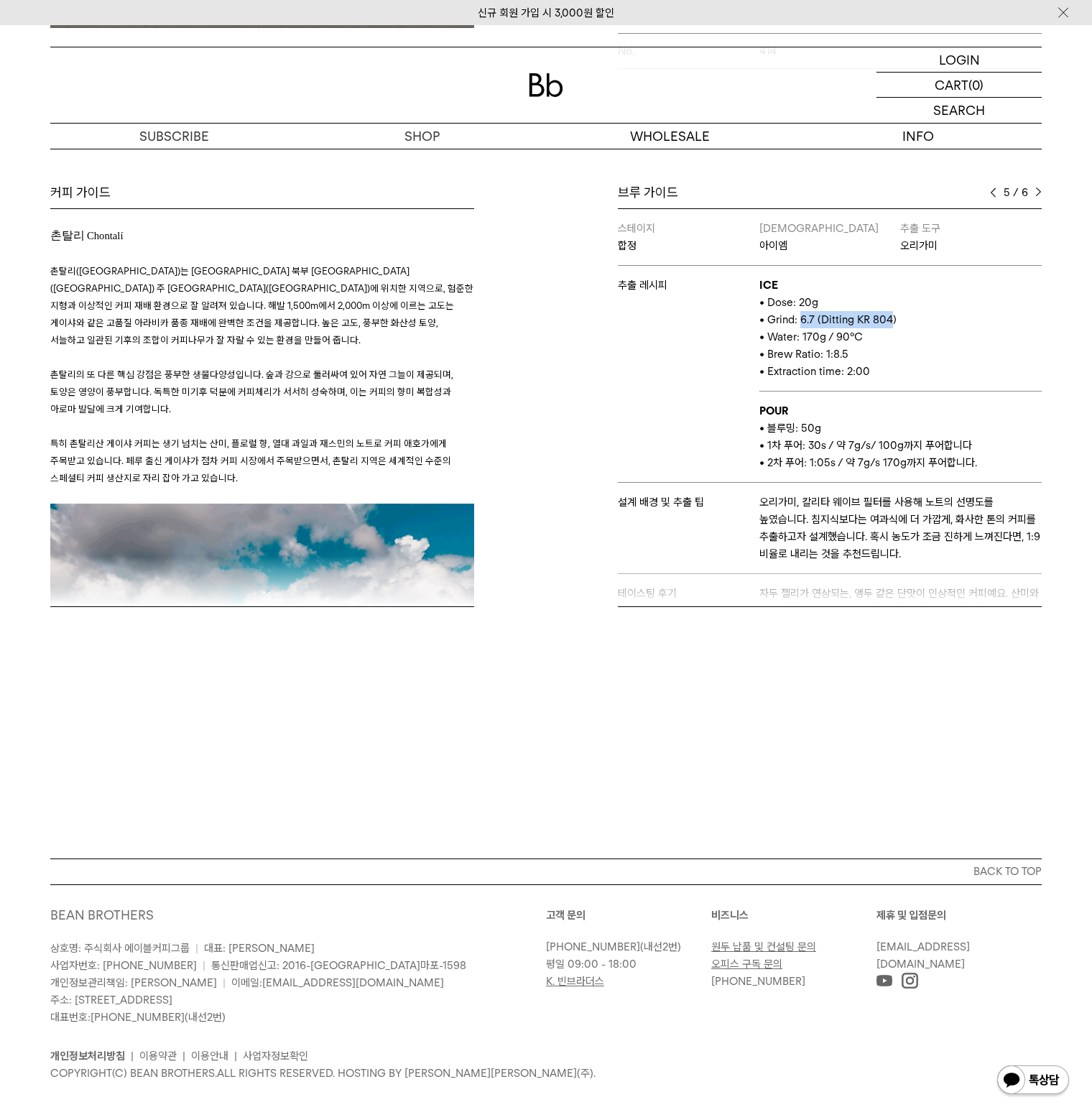
click at [883, 313] on span "• Grind: 6.7 (Ditting KR 804)" at bounding box center [828, 320] width 137 height 13
click at [888, 313] on span "• Grind: 6.7 (Ditting KR 804)" at bounding box center [828, 320] width 137 height 13
drag, startPoint x: 920, startPoint y: 308, endPoint x: 795, endPoint y: 312, distance: 125.1
click at [795, 312] on p "• Grind: 6.7 (Ditting KR 804)" at bounding box center [901, 320] width 282 height 18
click at [795, 313] on span "• Grind: 6.7 (Ditting KR 804)" at bounding box center [828, 320] width 137 height 13
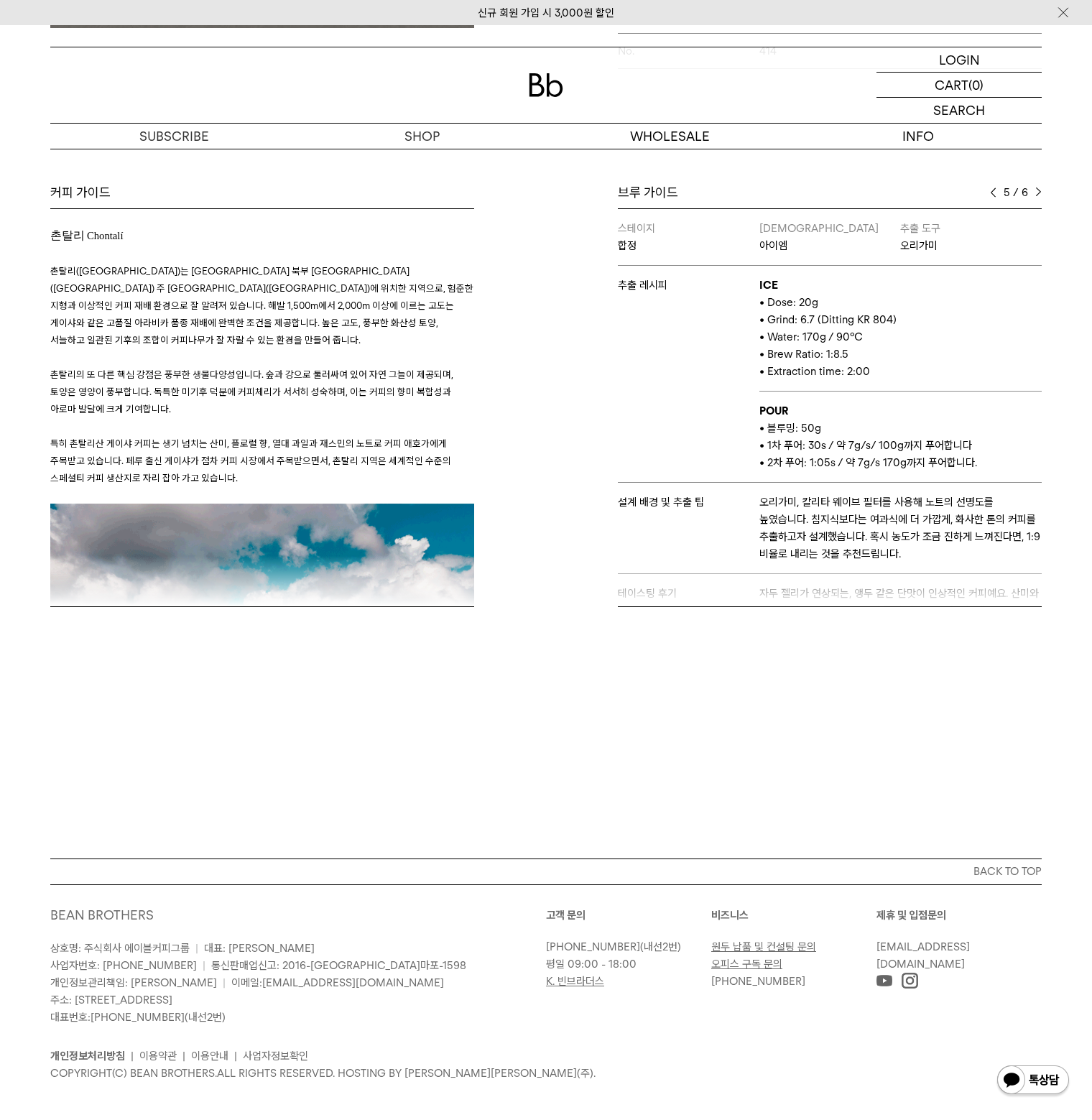
click at [795, 332] on p "• Water: 170g / 90°C" at bounding box center [901, 337] width 282 height 18
drag, startPoint x: 860, startPoint y: 330, endPoint x: 883, endPoint y: 331, distance: 23.0
click at [882, 331] on p "• Water: 170g / 90°C" at bounding box center [901, 337] width 282 height 18
click at [883, 331] on p "• Water: 170g / 90°C" at bounding box center [901, 337] width 282 height 18
drag, startPoint x: 892, startPoint y: 324, endPoint x: 794, endPoint y: 324, distance: 98.0
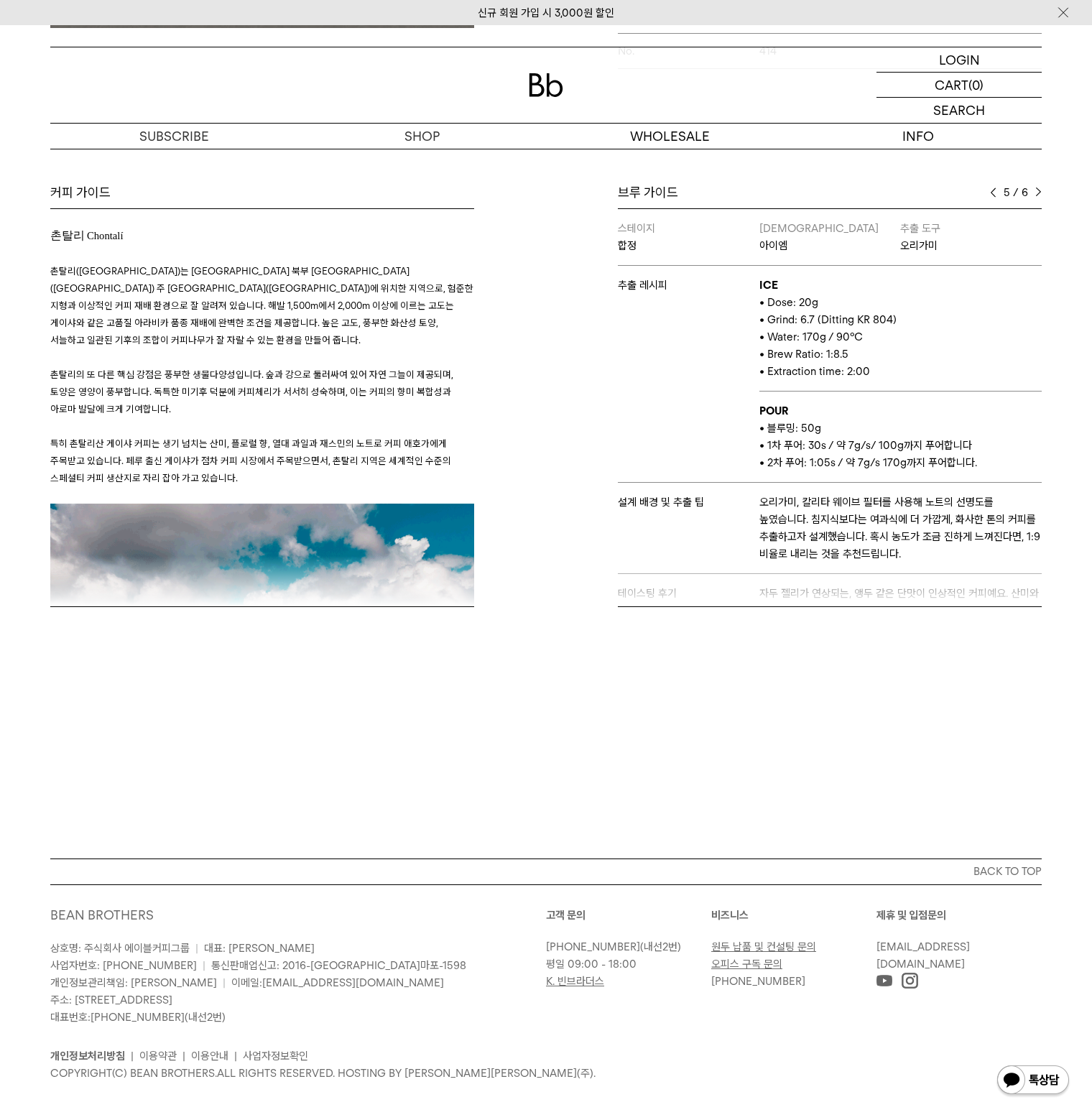
click at [794, 328] on p "• Water: 170g / 90°C" at bounding box center [901, 337] width 282 height 18
click at [813, 331] on span "• Water: 170g / 90°C" at bounding box center [811, 337] width 104 height 13
drag, startPoint x: 874, startPoint y: 330, endPoint x: 882, endPoint y: 331, distance: 8.1
click at [874, 330] on p "• Water: 170g / 90°C" at bounding box center [901, 337] width 282 height 18
click at [892, 345] on p "• Brew Ratio: 1:8.5" at bounding box center [901, 354] width 282 height 18
